Goal: Information Seeking & Learning: Learn about a topic

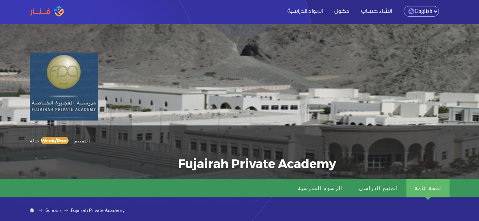
scroll to position [6, 0]
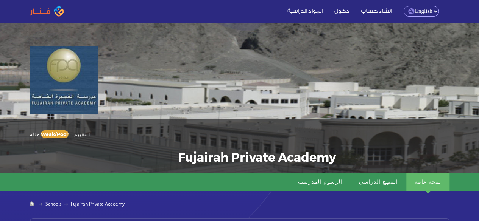
click at [424, 11] on select "English Arabic" at bounding box center [421, 11] width 35 height 11
click at [404, 6] on select "English Arabic" at bounding box center [421, 11] width 35 height 11
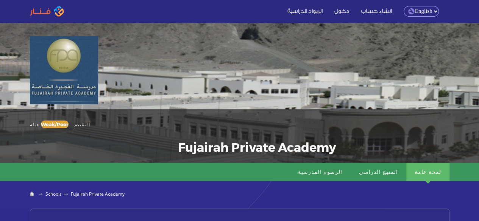
scroll to position [17, 0]
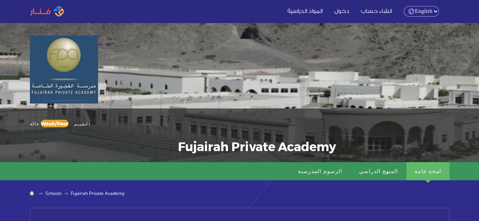
click at [421, 7] on select "English Arabic" at bounding box center [421, 11] width 35 height 11
click at [404, 6] on select "English Arabic" at bounding box center [421, 11] width 35 height 11
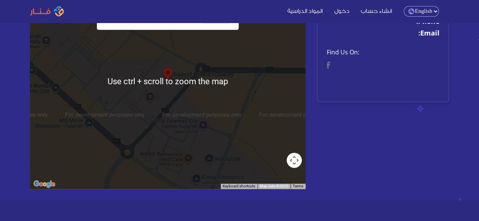
scroll to position [453, 0]
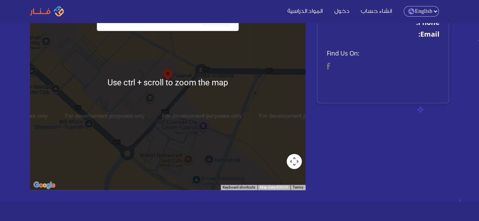
click at [433, 9] on select "English Arabic" at bounding box center [421, 11] width 35 height 11
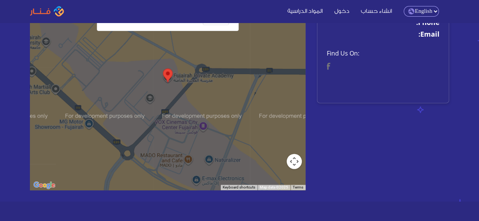
click at [404, 6] on select "English Arabic" at bounding box center [421, 11] width 35 height 11
click at [424, 8] on select "English Arabic" at bounding box center [421, 11] width 35 height 11
click at [404, 6] on select "English Arabic" at bounding box center [421, 11] width 35 height 11
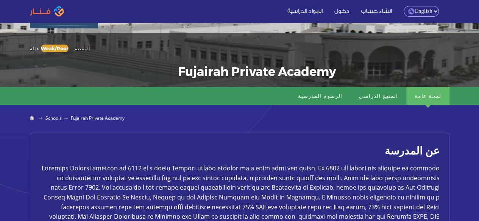
scroll to position [0, 0]
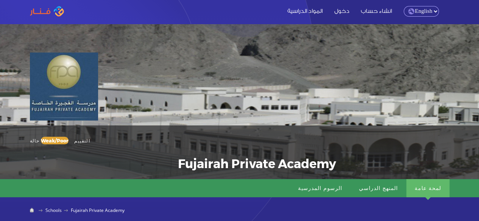
click at [426, 17] on select "English Arabic" at bounding box center [421, 11] width 35 height 11
select select "ar"
click at [404, 6] on select "English Arabic" at bounding box center [421, 11] width 35 height 11
click at [422, 9] on select "English Arabic" at bounding box center [421, 11] width 35 height 11
select select "en"
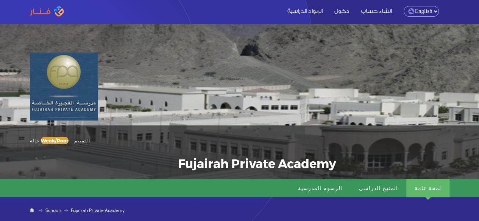
click at [404, 6] on select "English Arabic" at bounding box center [421, 11] width 35 height 11
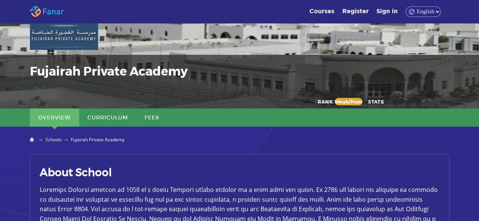
scroll to position [71, 0]
click at [154, 118] on link "Fees" at bounding box center [151, 117] width 31 height 18
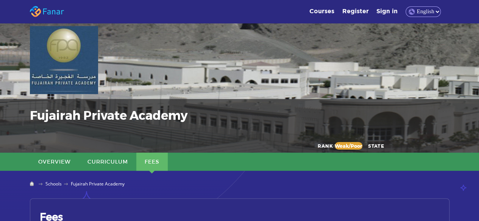
scroll to position [0, 0]
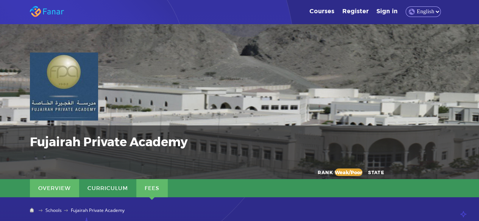
click at [46, 184] on link "Overview" at bounding box center [54, 188] width 49 height 18
